Goal: Navigation & Orientation: Find specific page/section

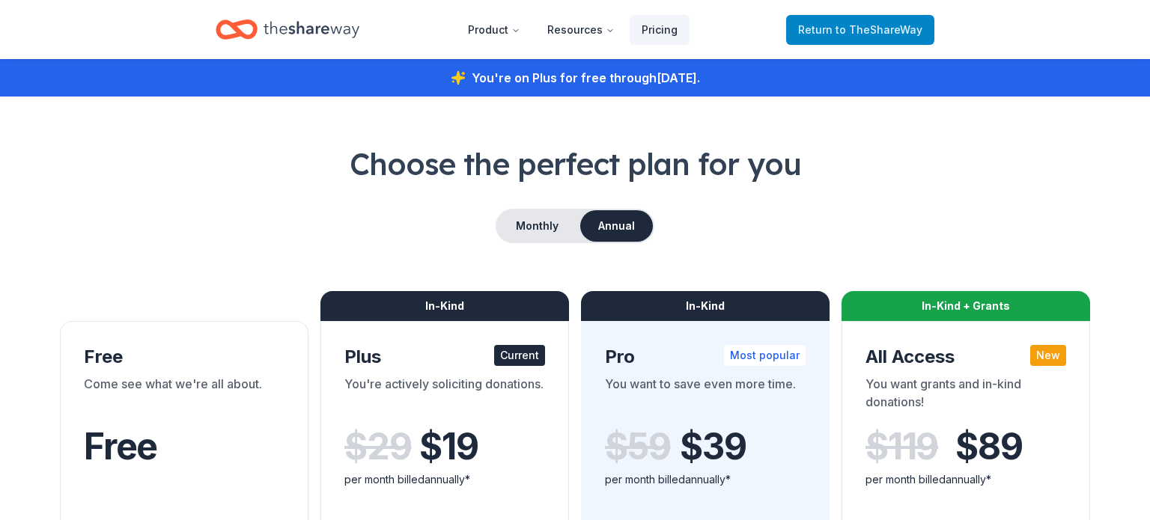
click at [848, 43] on link "Return to TheShareWay" at bounding box center [860, 30] width 148 height 30
click at [880, 23] on span "to TheShareWay" at bounding box center [878, 29] width 87 height 13
click at [901, 28] on span "to TheShareWay" at bounding box center [878, 29] width 87 height 13
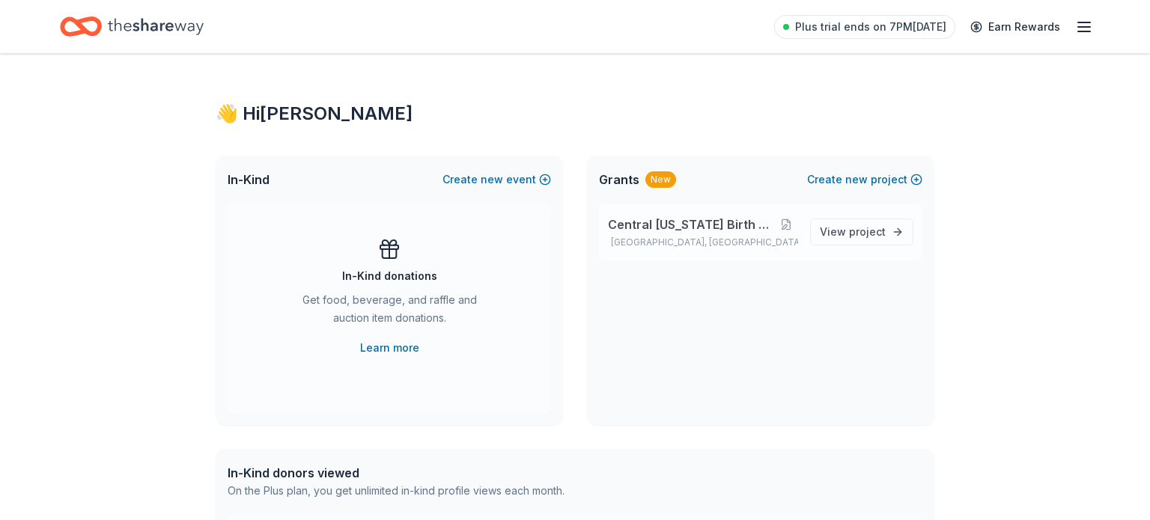
click at [772, 230] on p "Central [US_STATE] Birth Network" at bounding box center [703, 225] width 190 height 18
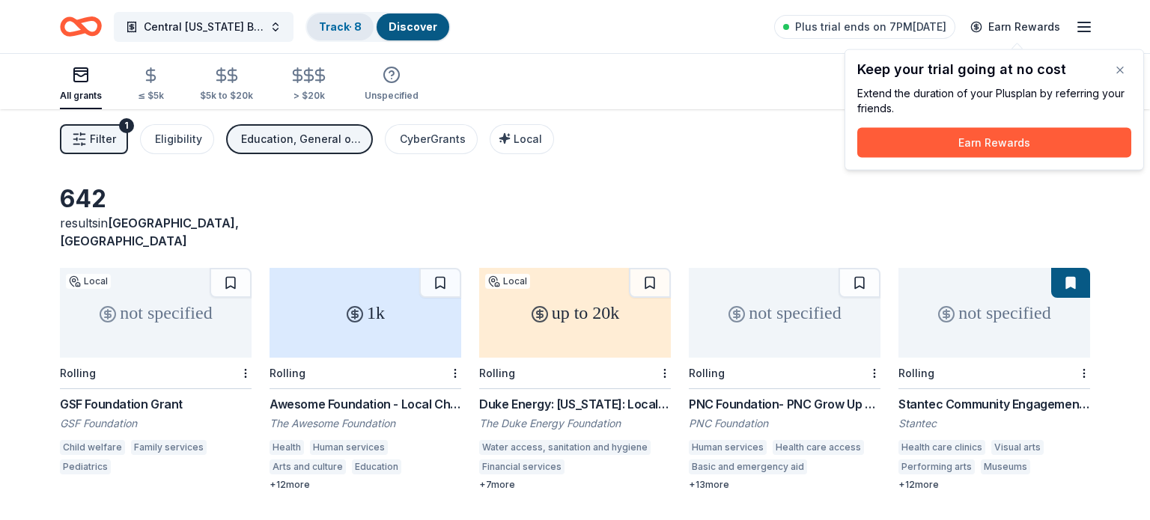
click at [342, 25] on link "Track · 8" at bounding box center [340, 26] width 43 height 13
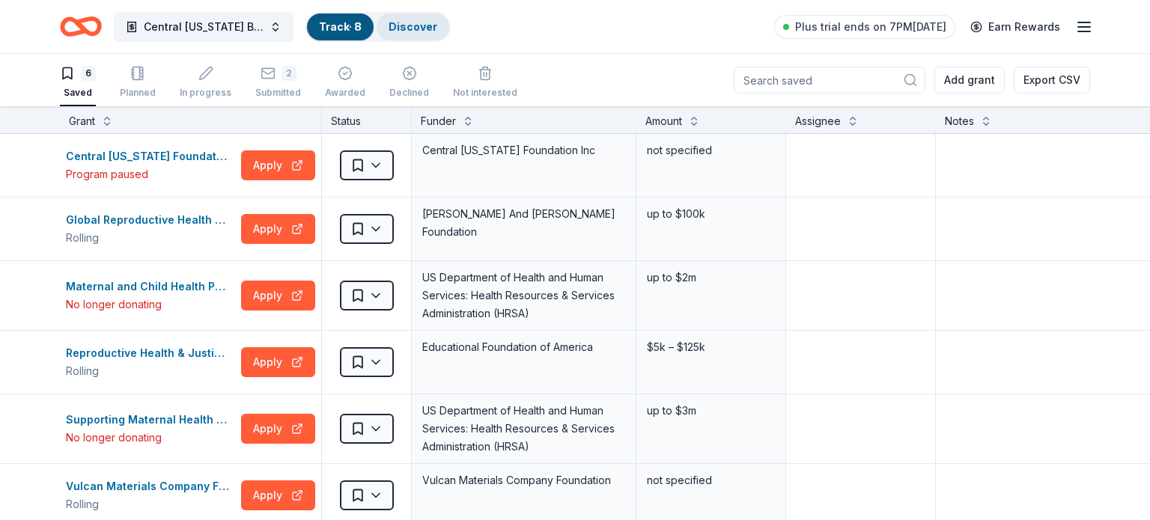
click at [430, 20] on link "Discover" at bounding box center [413, 26] width 49 height 13
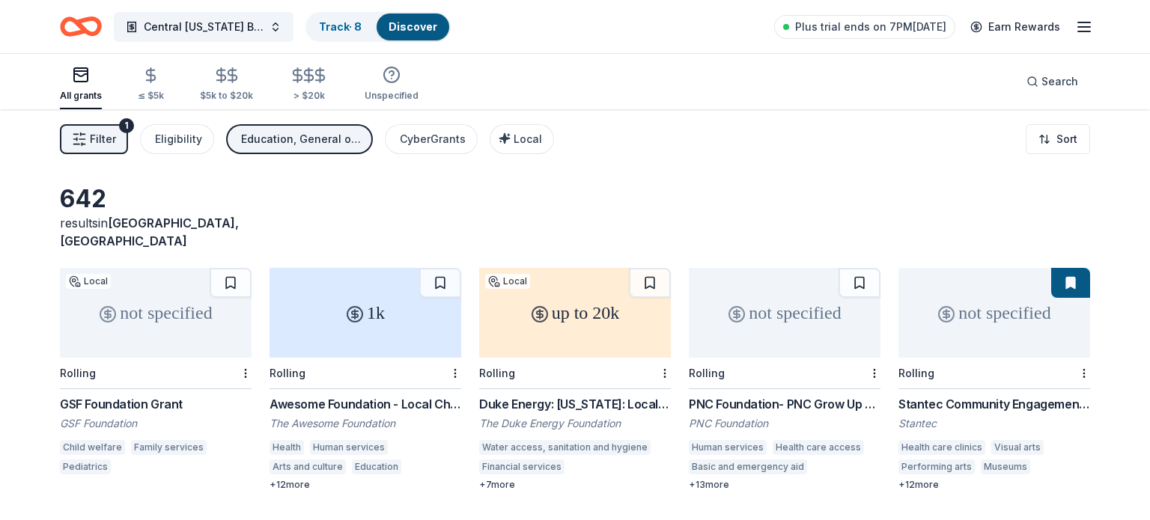
click at [1086, 33] on icon "button" at bounding box center [1084, 27] width 18 height 18
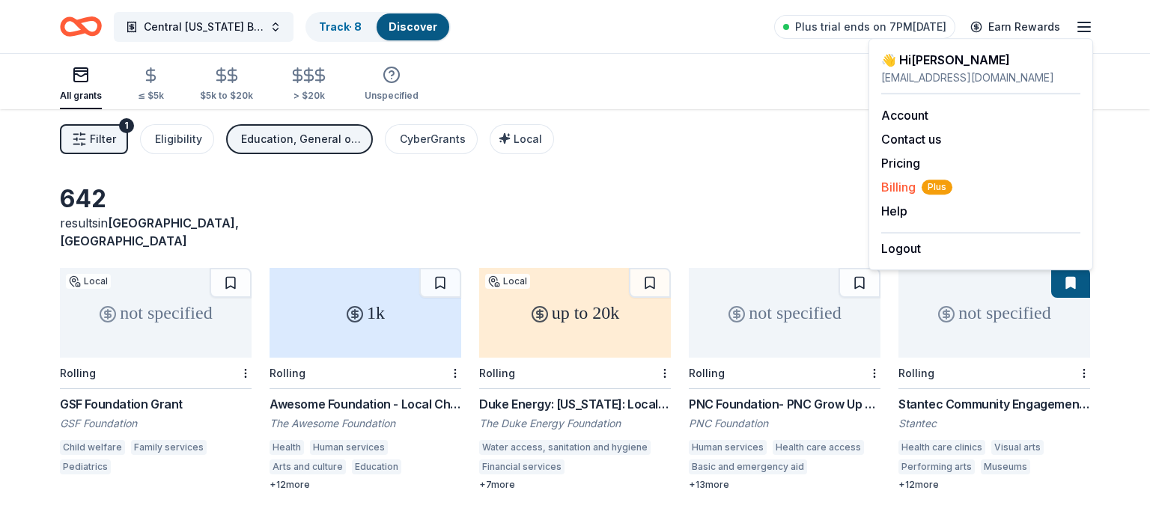
click at [904, 195] on span "Billing Plus" at bounding box center [916, 187] width 71 height 18
